Goal: Download file/media

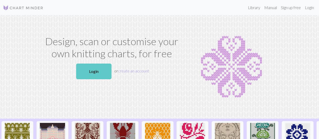
click at [103, 72] on link "Login" at bounding box center [93, 71] width 35 height 16
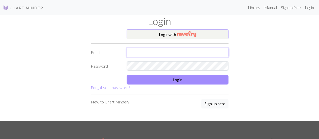
type input "[PERSON_NAME][EMAIL_ADDRESS][DOMAIN_NAME]"
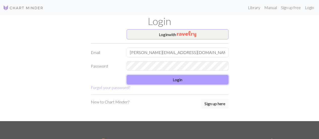
click at [133, 76] on button "Login" at bounding box center [177, 80] width 102 height 10
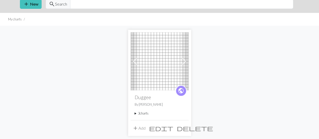
scroll to position [23, 0]
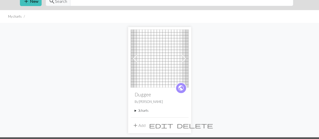
click at [143, 112] on summary "3 charts" at bounding box center [160, 110] width 50 height 5
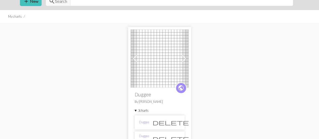
scroll to position [45, 0]
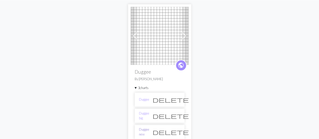
click at [149, 131] on link "Duggee new" at bounding box center [144, 132] width 10 height 10
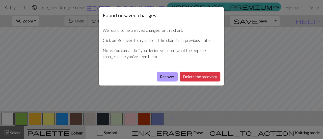
click at [167, 76] on button "Recover" at bounding box center [166, 77] width 21 height 10
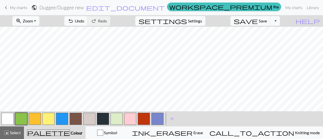
click at [78, 117] on button "button" at bounding box center [76, 119] width 12 height 12
click at [101, 118] on button "button" at bounding box center [103, 119] width 12 height 12
click at [6, 121] on button "button" at bounding box center [8, 119] width 12 height 12
click at [79, 120] on button "button" at bounding box center [76, 119] width 12 height 12
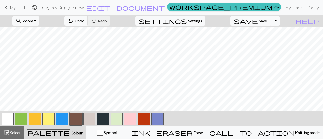
click at [106, 119] on button "button" at bounding box center [103, 119] width 12 height 12
click at [72, 121] on button "button" at bounding box center [76, 119] width 12 height 12
click at [100, 118] on button "button" at bounding box center [103, 119] width 12 height 12
click at [71, 121] on button "button" at bounding box center [76, 119] width 12 height 12
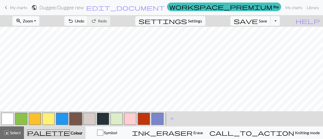
click at [266, 22] on button "save Save Save" at bounding box center [250, 21] width 40 height 10
click at [279, 20] on button "Toggle Dropdown" at bounding box center [275, 21] width 10 height 10
click at [258, 21] on span "save" at bounding box center [245, 20] width 24 height 7
click at [279, 22] on button "Toggle Dropdown" at bounding box center [275, 21] width 10 height 10
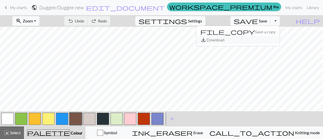
click at [267, 42] on button "save_alt Download" at bounding box center [237, 40] width 83 height 8
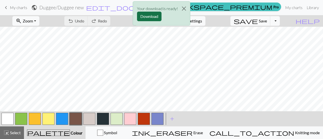
click at [144, 16] on button "Download" at bounding box center [149, 17] width 24 height 10
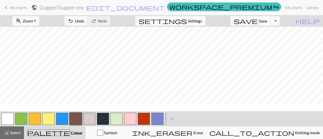
scroll to position [3, 0]
click at [94, 118] on button "button" at bounding box center [89, 119] width 12 height 12
click at [269, 25] on button "save Save Save" at bounding box center [250, 21] width 40 height 10
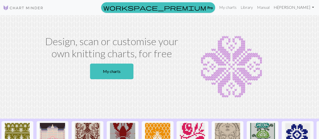
click at [303, 7] on link "Hi Laura" at bounding box center [293, 7] width 44 height 10
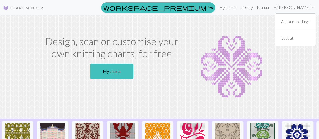
click at [255, 10] on link "Library" at bounding box center [246, 7] width 16 height 10
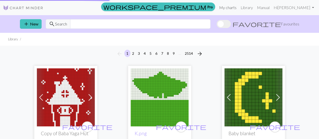
click at [238, 11] on link "My charts" at bounding box center [227, 8] width 21 height 10
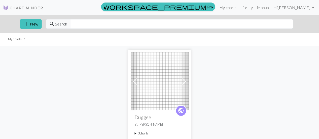
click at [238, 11] on link "My charts" at bounding box center [227, 8] width 21 height 10
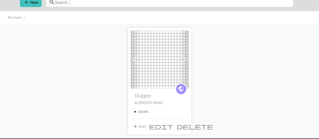
scroll to position [22, 0]
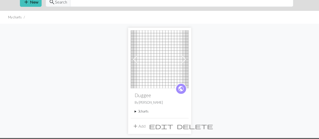
click at [150, 111] on summary "3 charts" at bounding box center [160, 111] width 50 height 5
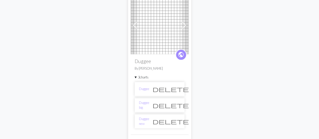
scroll to position [56, 0]
click at [149, 121] on link "Duggee new" at bounding box center [144, 121] width 10 height 10
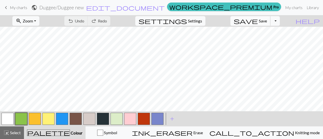
click at [268, 23] on button "save Save Save" at bounding box center [250, 21] width 40 height 10
click at [279, 21] on button "Toggle Dropdown" at bounding box center [275, 21] width 10 height 10
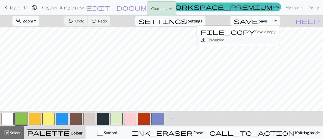
click at [270, 39] on button "save_alt Download" at bounding box center [237, 40] width 83 height 8
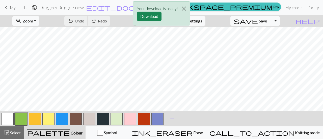
scroll to position [6, 0]
click at [99, 124] on button "button" at bounding box center [103, 119] width 12 height 12
click at [77, 119] on button "button" at bounding box center [76, 119] width 12 height 12
click at [101, 114] on button "button" at bounding box center [103, 119] width 12 height 12
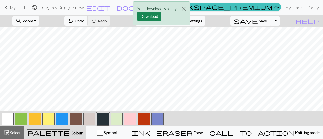
click at [87, 121] on button "button" at bounding box center [89, 119] width 12 height 12
click at [264, 19] on div "Your download is ready! Download" at bounding box center [161, 14] width 323 height 29
click at [184, 6] on button "Close" at bounding box center [184, 9] width 12 height 14
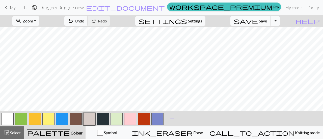
click at [267, 21] on span "Save" at bounding box center [263, 20] width 8 height 5
click at [279, 20] on button "Toggle Dropdown" at bounding box center [275, 21] width 10 height 10
click at [273, 38] on button "save_alt Download" at bounding box center [237, 40] width 83 height 8
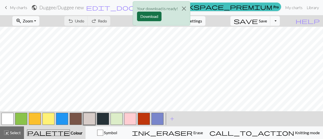
click at [154, 15] on button "Download" at bounding box center [149, 17] width 24 height 10
